Goal: Task Accomplishment & Management: Use online tool/utility

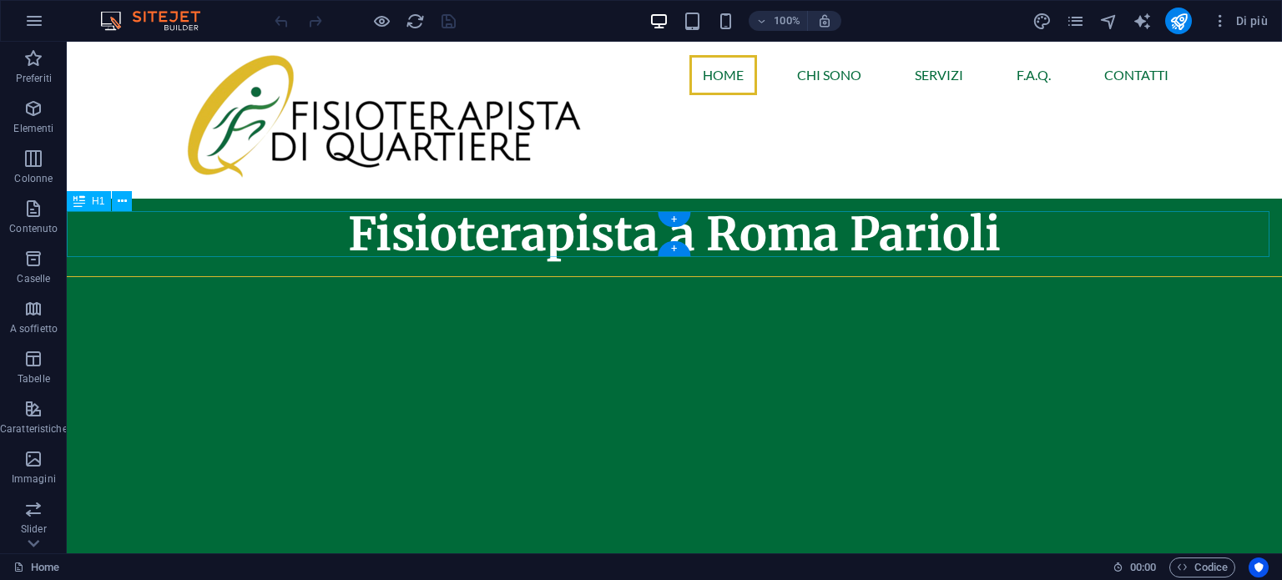
scroll to position [167, 0]
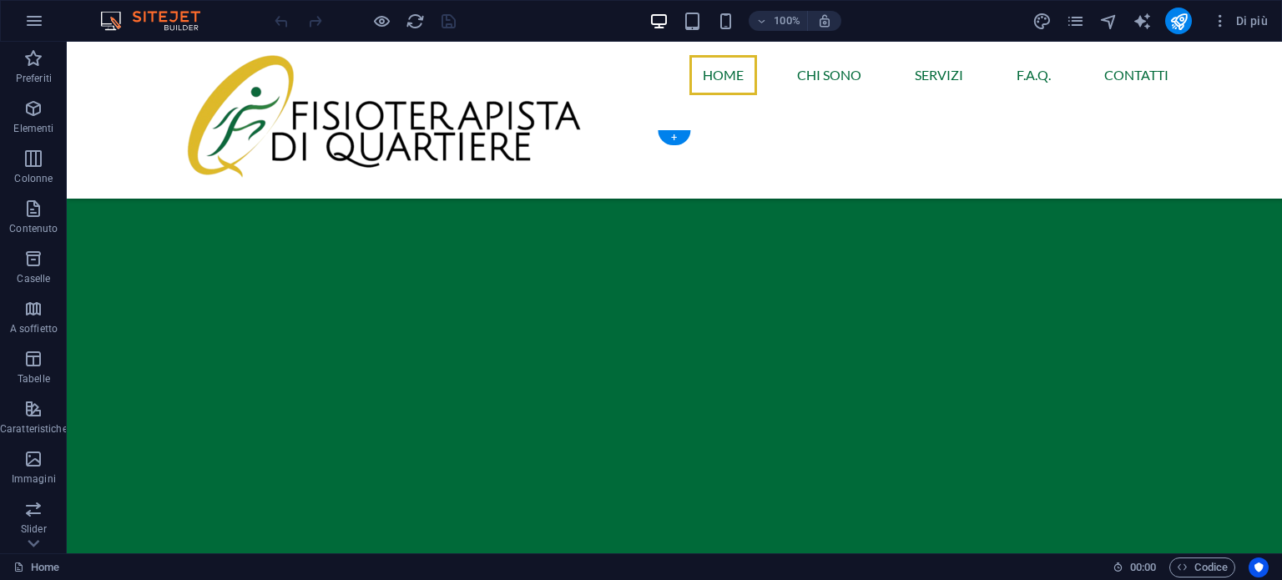
click at [758, 129] on img "1/2" at bounding box center [668, 129] width 1203 height 0
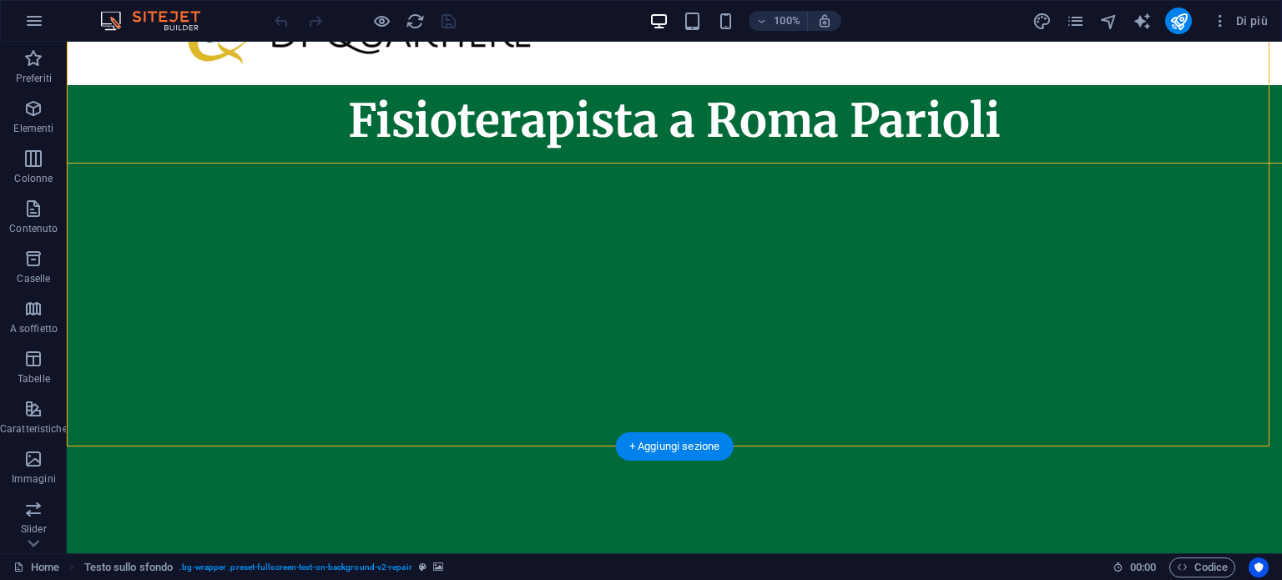
scroll to position [0, 0]
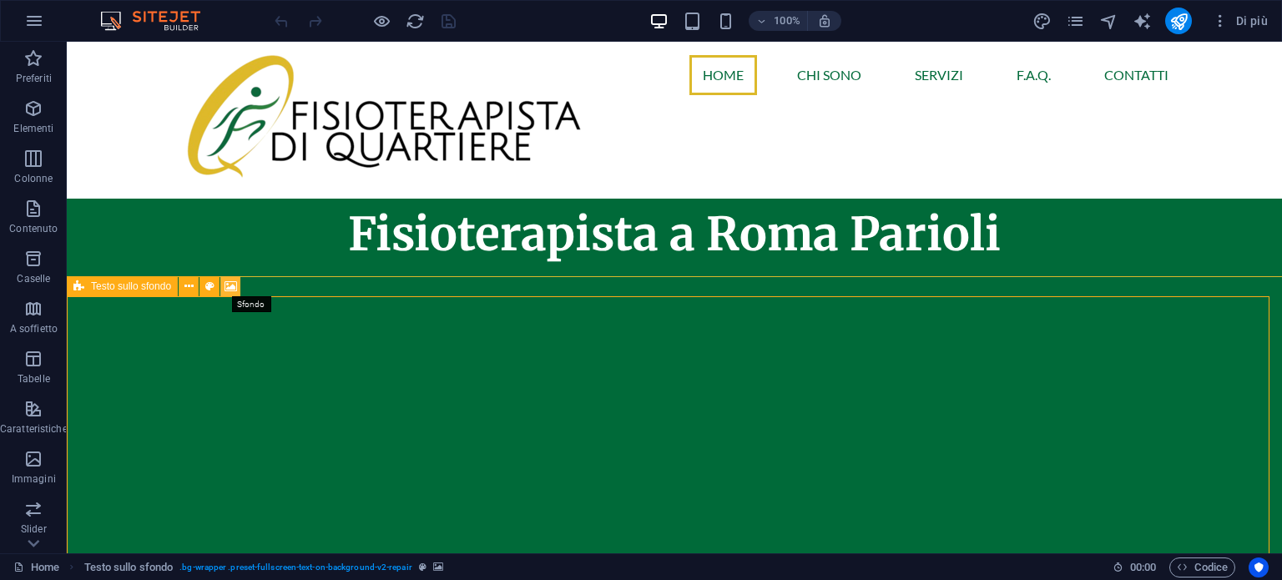
click at [234, 288] on icon at bounding box center [231, 287] width 13 height 18
click at [234, 288] on div "Trascina qui per sostituire il contenuto esistente. Premi “Ctrl” se vuoi creare…" at bounding box center [675, 298] width 1216 height 512
select select "fade"
select select "ms"
select select "s"
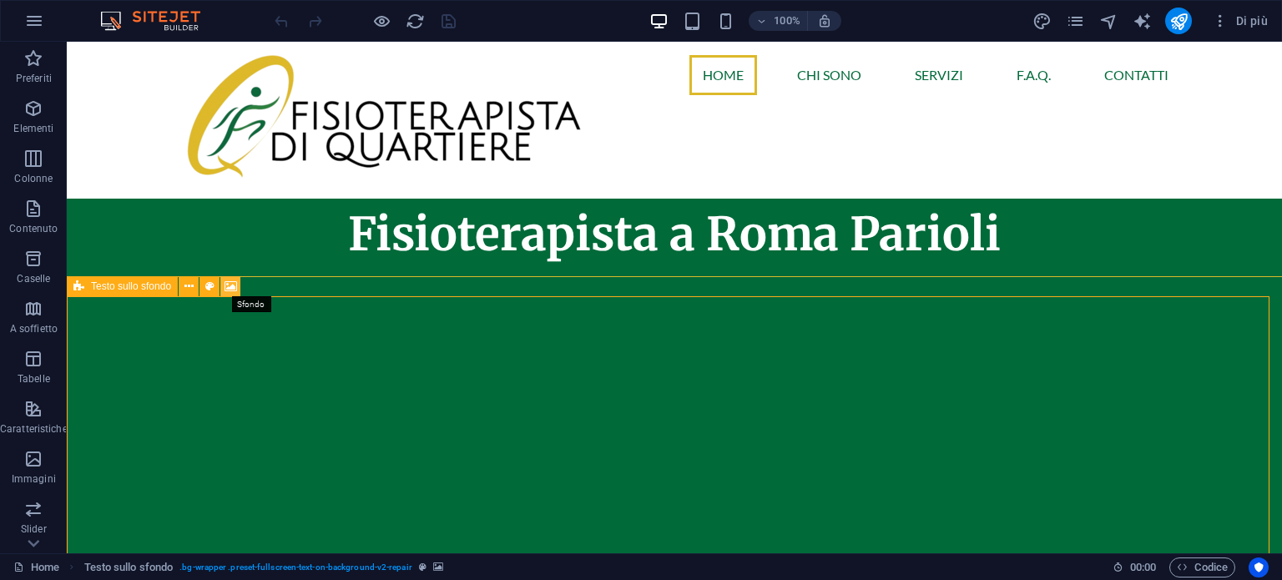
select select "progressive"
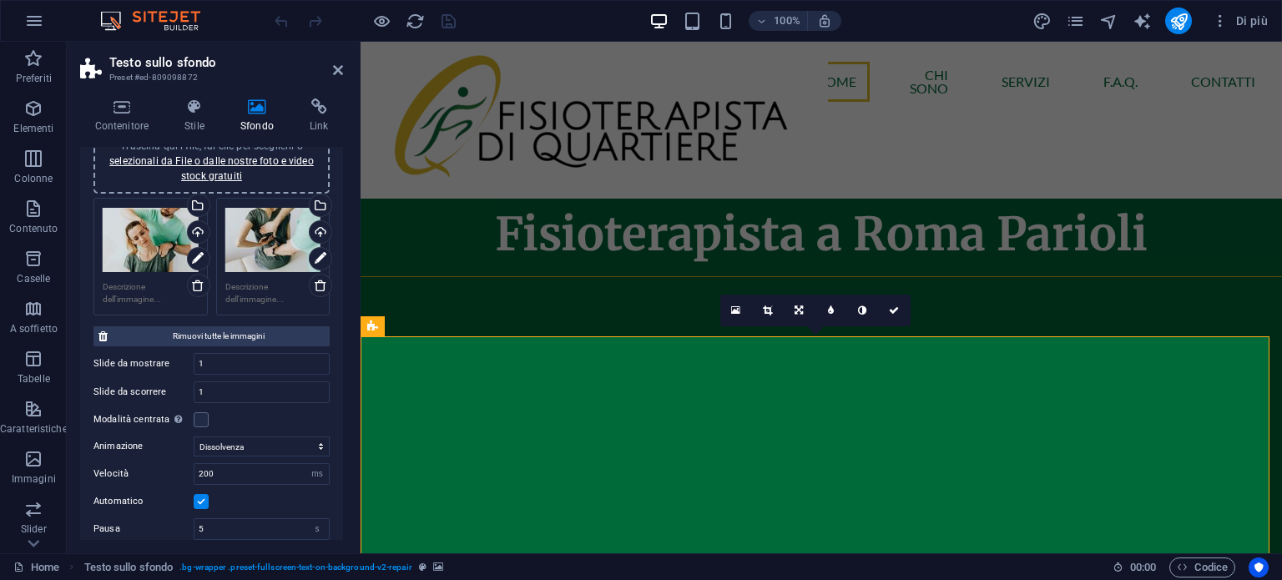
scroll to position [143, 0]
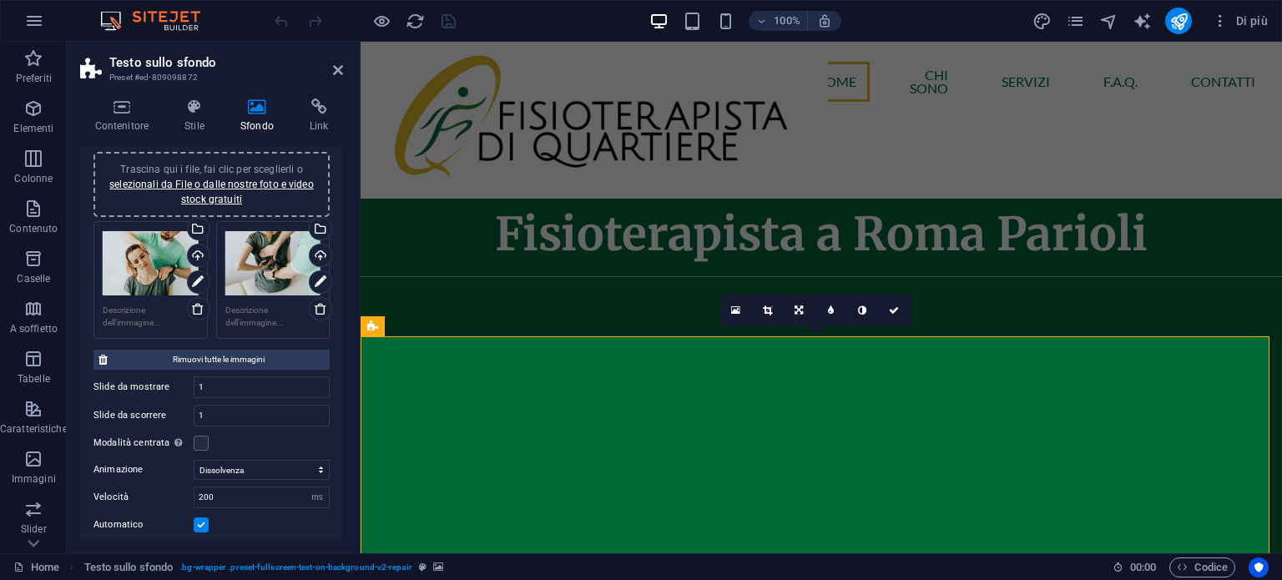
click at [145, 326] on textarea at bounding box center [151, 316] width 96 height 25
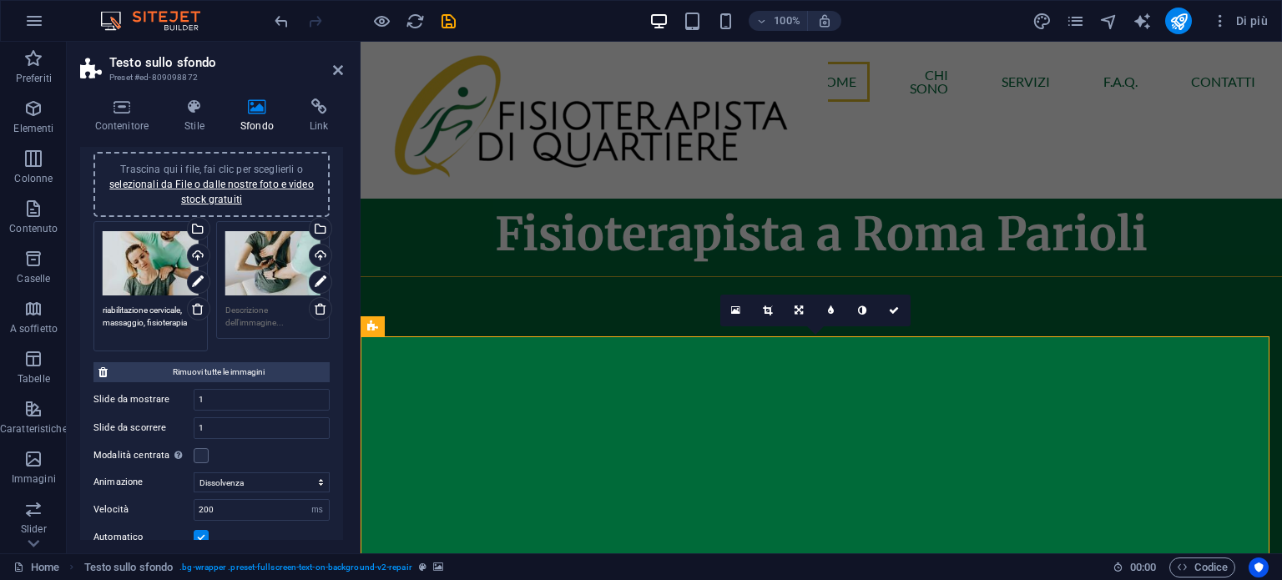
type textarea "riabilitazione cervicale, massaggio, fisioterapia"
click at [253, 320] on textarea at bounding box center [273, 316] width 96 height 25
click at [264, 320] on textarea "riabilitazione lombare, massaggio fisioterapia" at bounding box center [273, 323] width 96 height 38
type textarea "riabilitazione lombare, massaggio, fisioterapia"
click at [345, 70] on aside "Testo sullo sfondo Preset #ed-809098872 Contenitore Stile Sfondo Link Dimension…" at bounding box center [214, 298] width 294 height 512
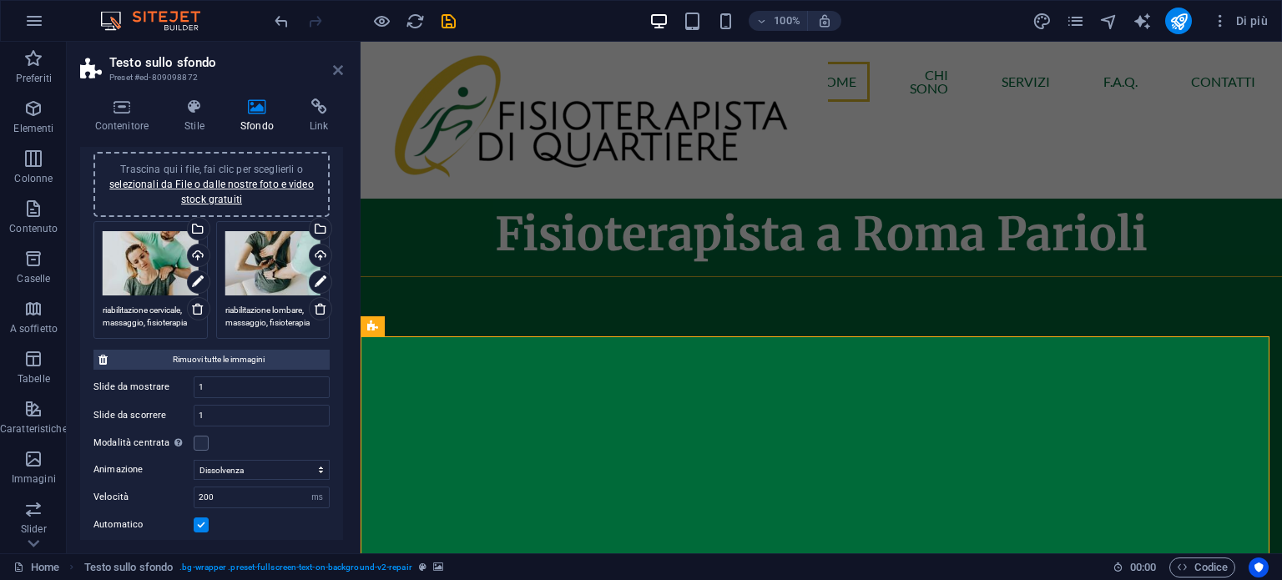
click at [342, 70] on icon at bounding box center [338, 69] width 10 height 13
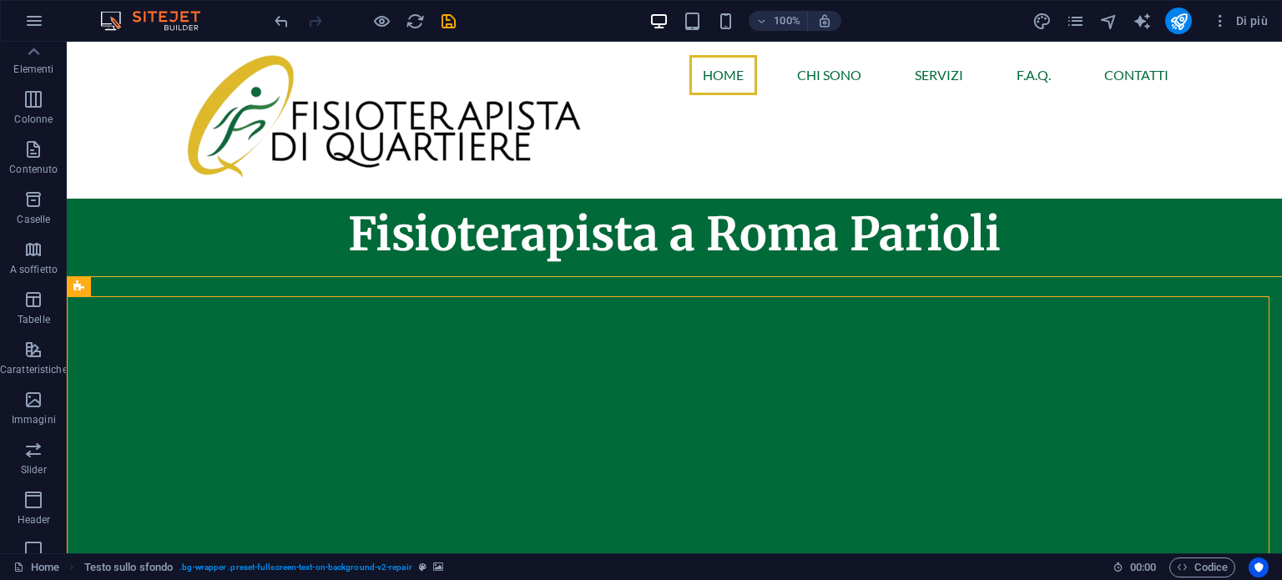
scroll to position [0, 0]
click at [35, 118] on icon "button" at bounding box center [33, 109] width 20 height 20
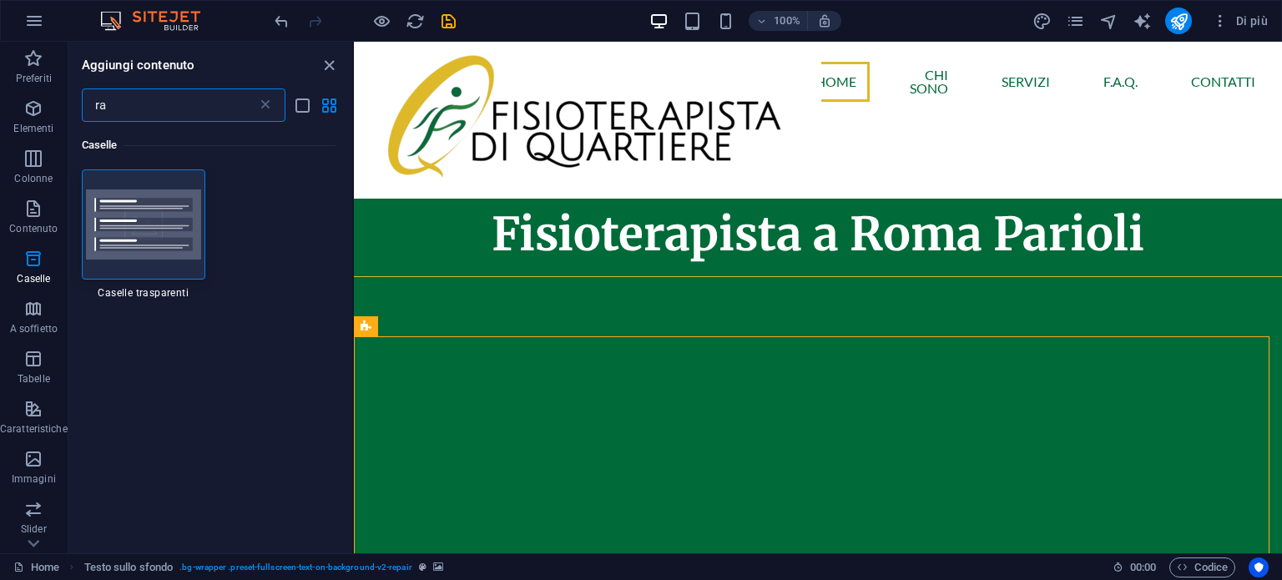
type input "r"
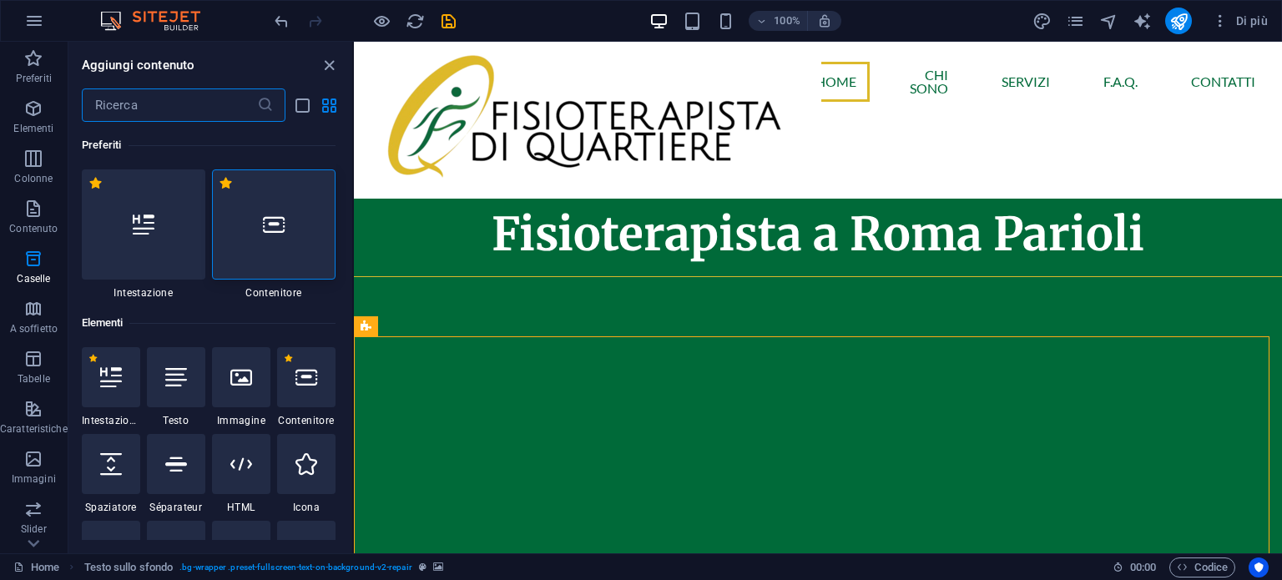
click at [138, 114] on input "text" at bounding box center [169, 104] width 175 height 33
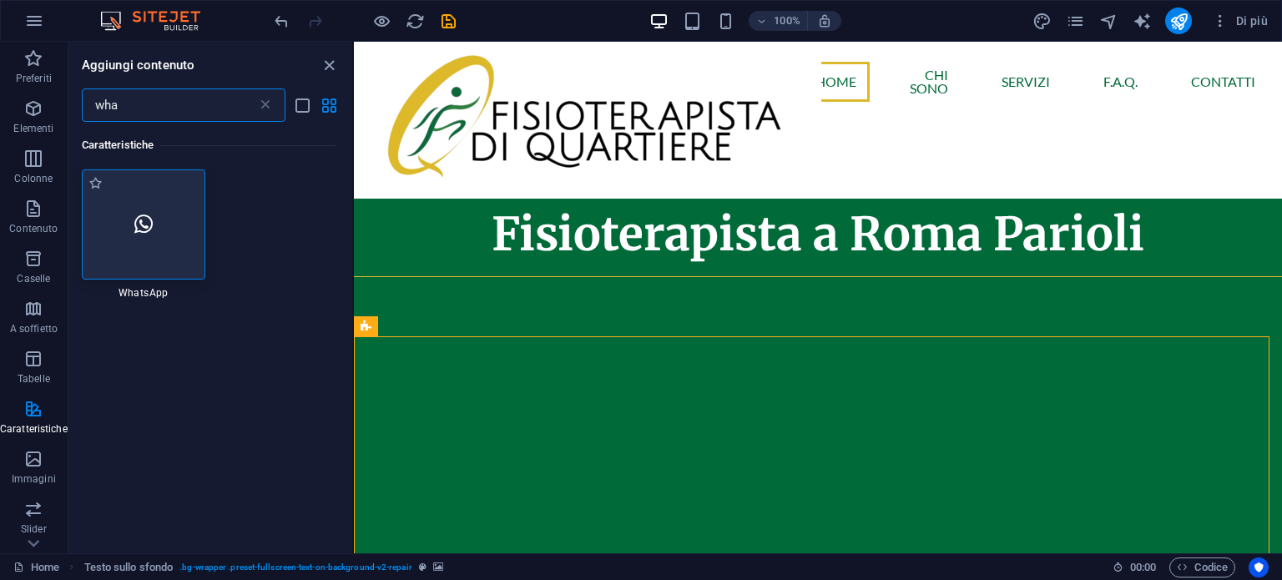
type input "wha"
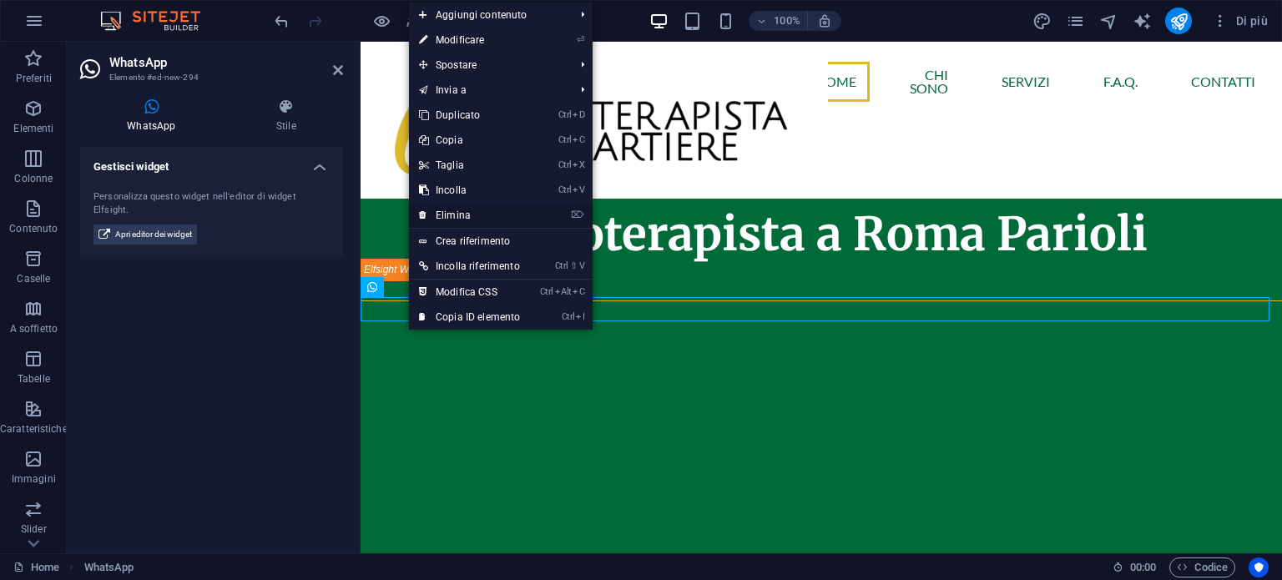
click at [473, 204] on link "⌦ Elimina" at bounding box center [469, 215] width 121 height 25
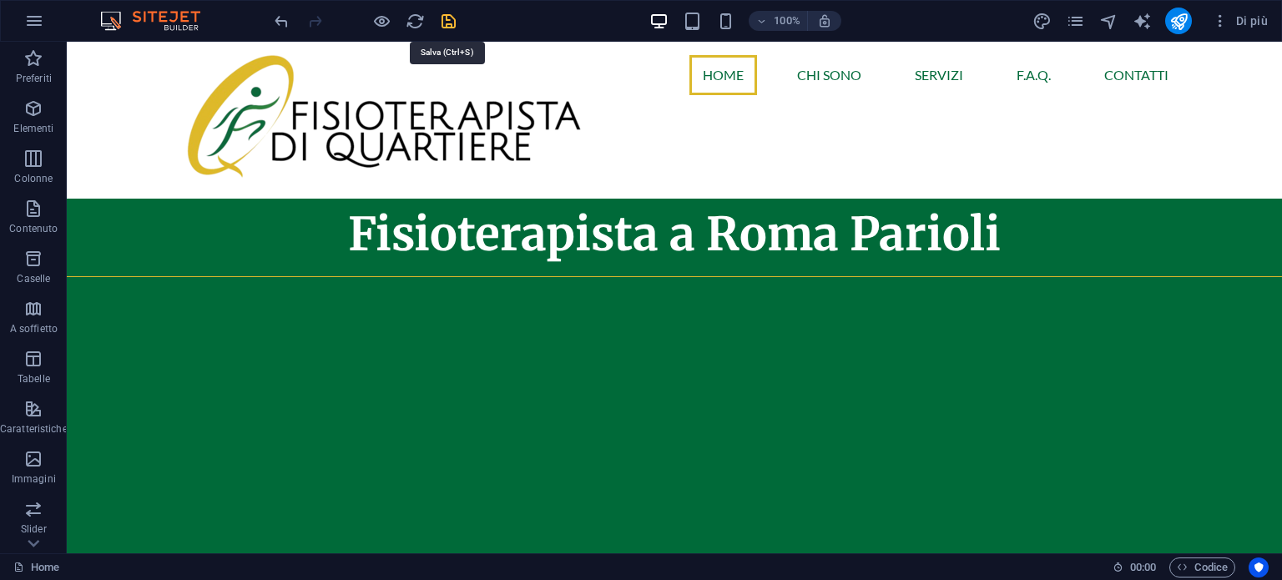
click at [447, 26] on icon "save" at bounding box center [448, 21] width 19 height 19
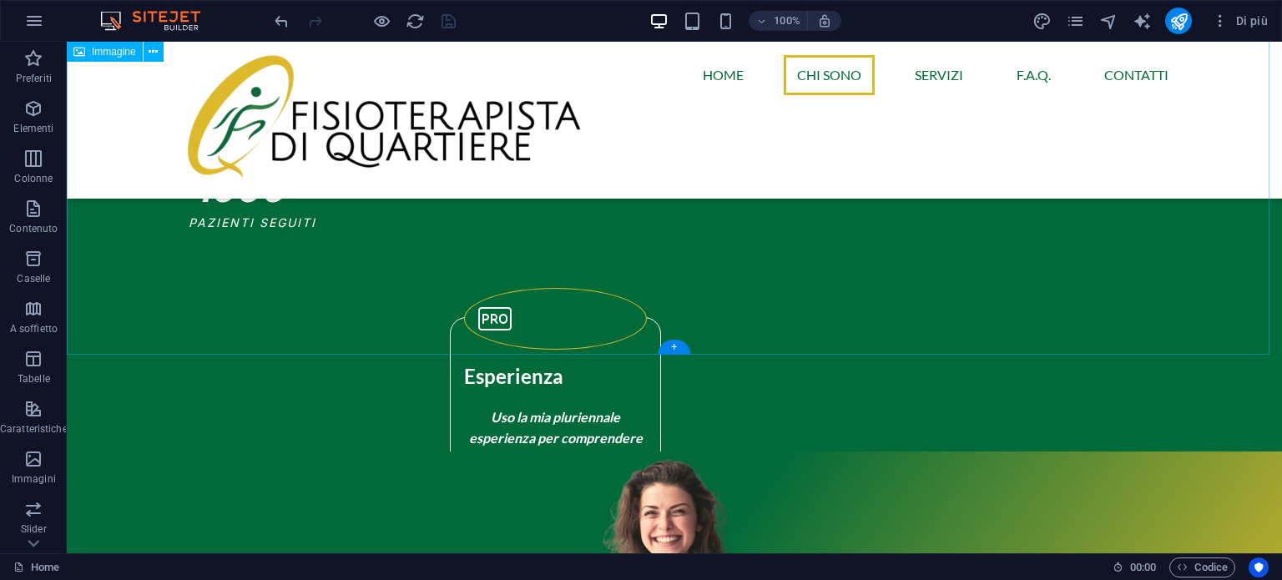
scroll to position [2338, 0]
